Goal: Task Accomplishment & Management: Manage account settings

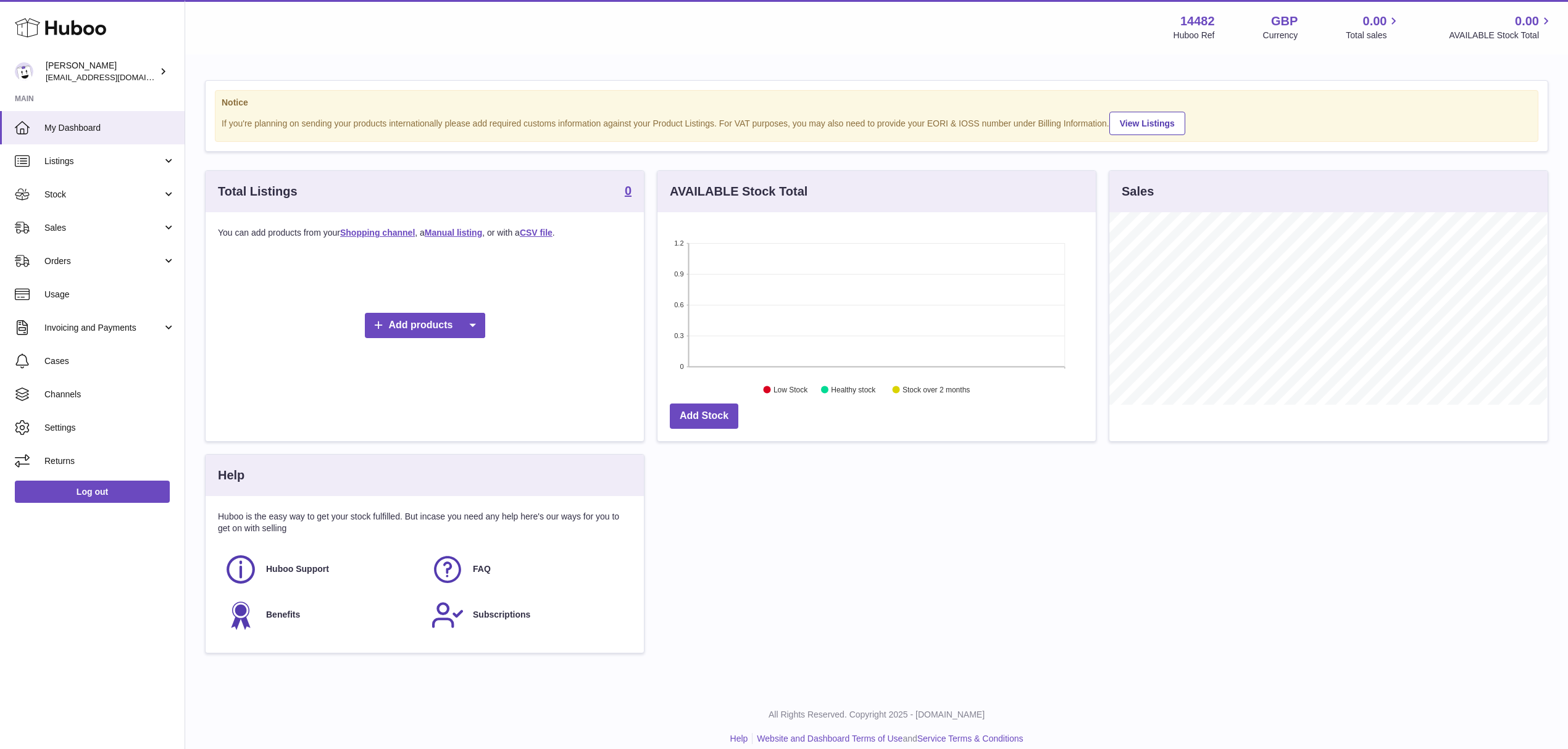
scroll to position [193, 438]
click at [96, 202] on link "Stock" at bounding box center [92, 193] width 185 height 33
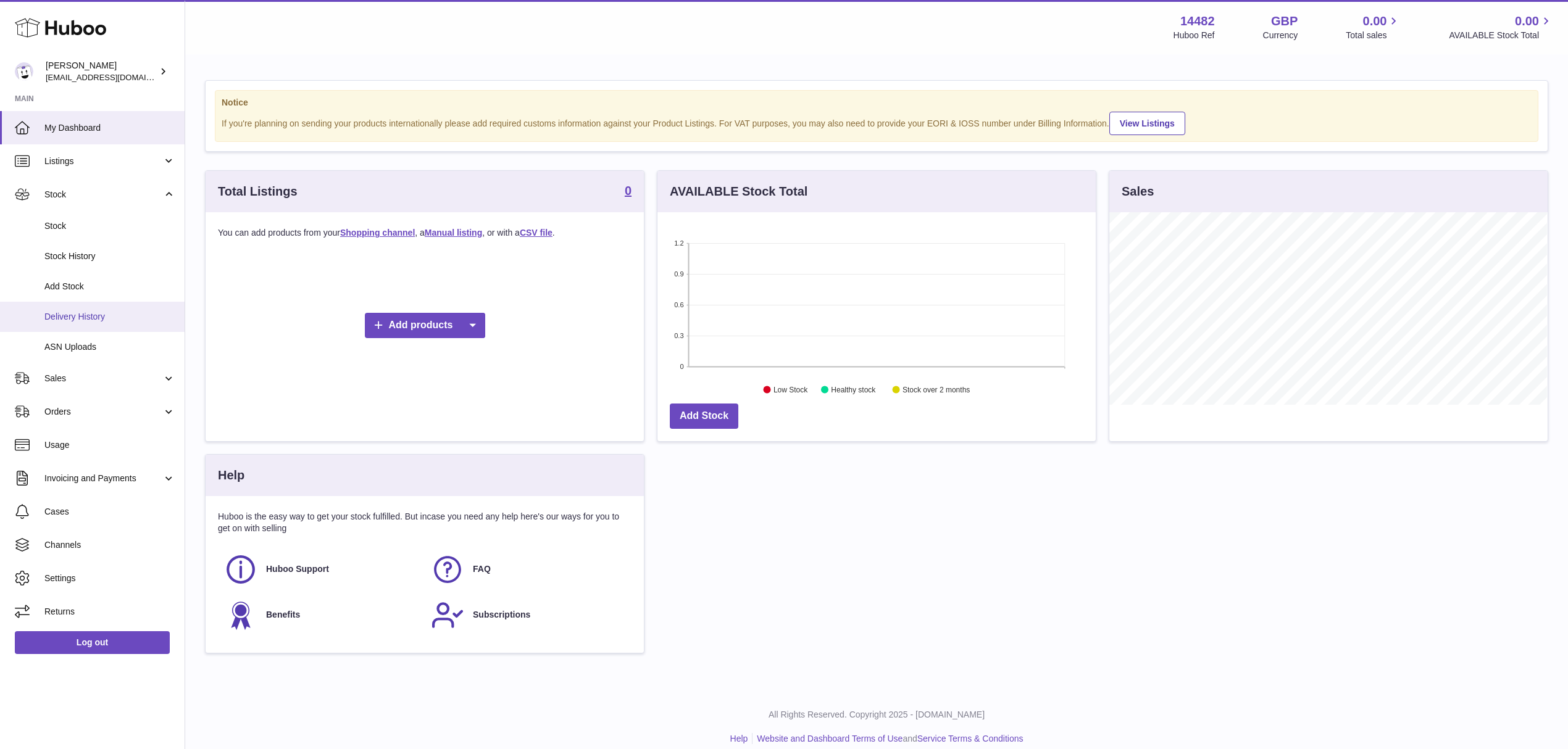
click at [145, 309] on link "Delivery History" at bounding box center [92, 317] width 185 height 31
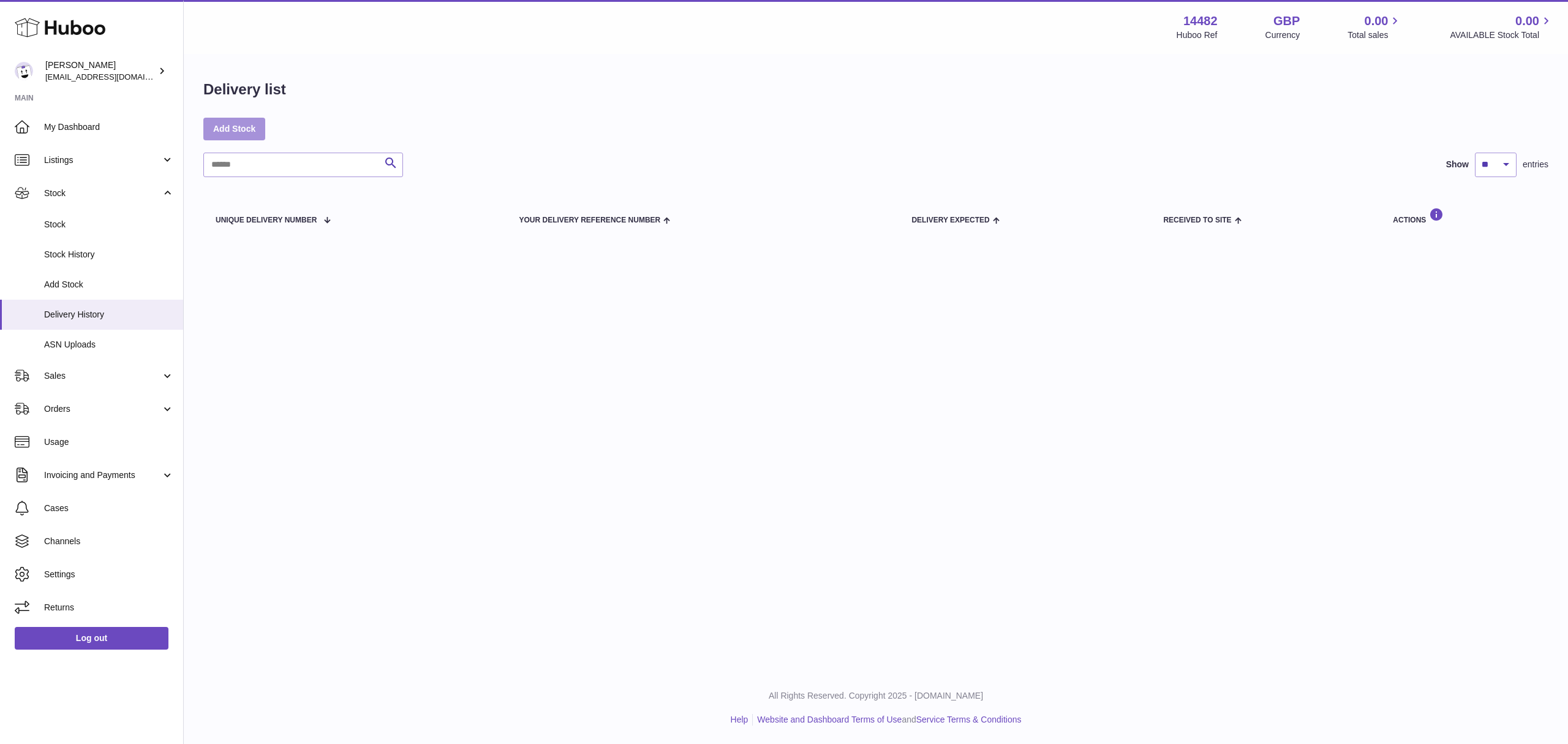
click at [250, 132] on link "Add Stock" at bounding box center [234, 129] width 62 height 22
